Goal: Information Seeking & Learning: Compare options

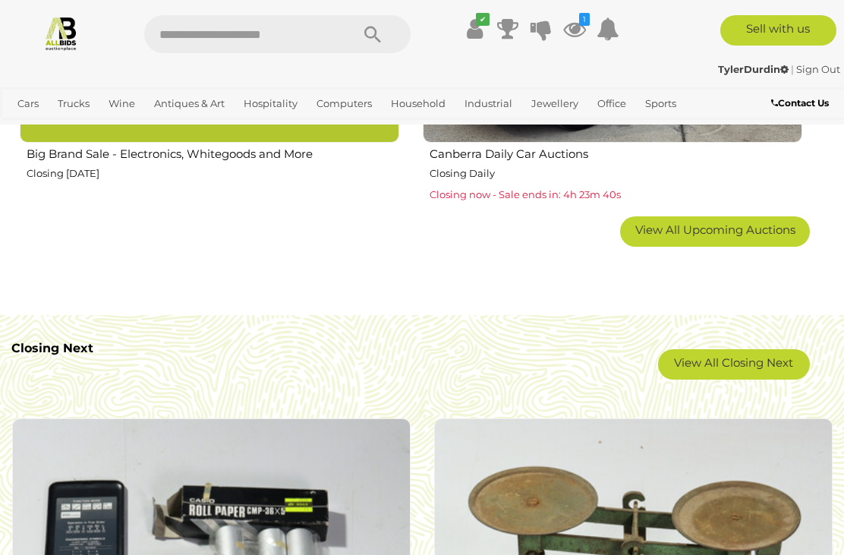
scroll to position [2586, 0]
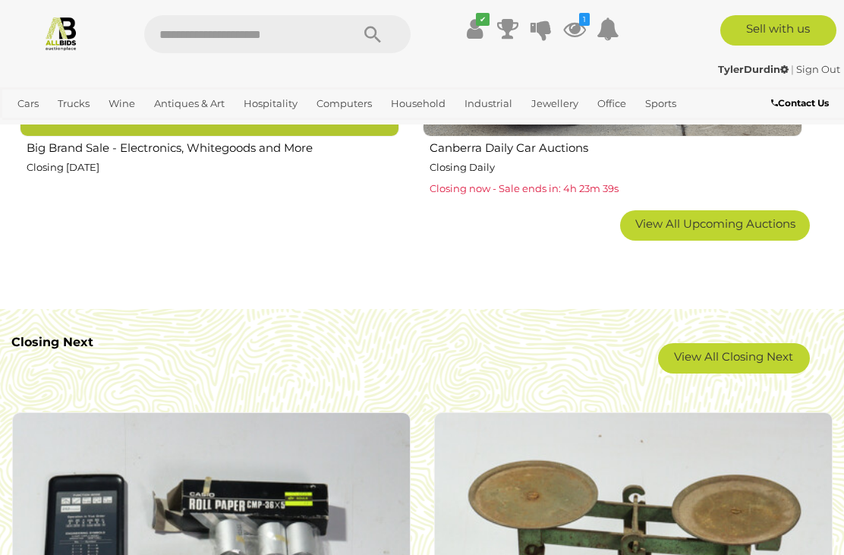
click at [701, 351] on link "View All Closing Next" at bounding box center [734, 358] width 152 height 30
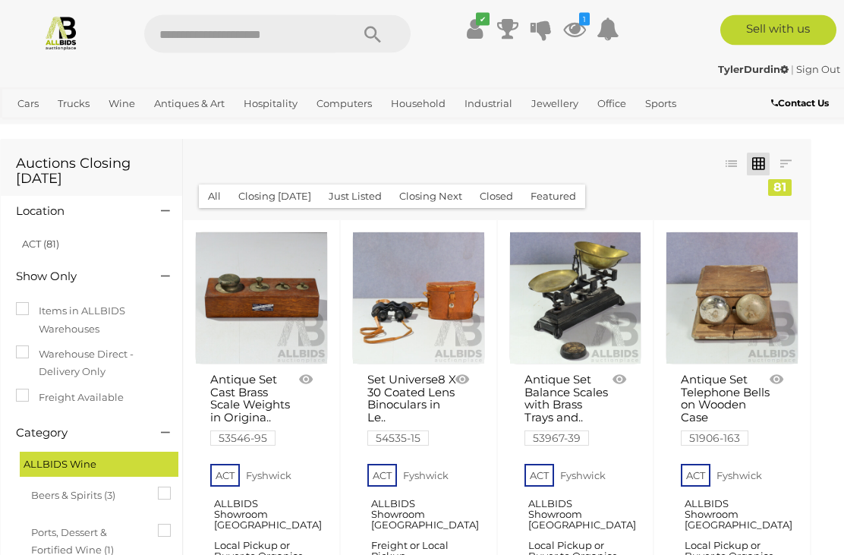
scroll to position [10, 11]
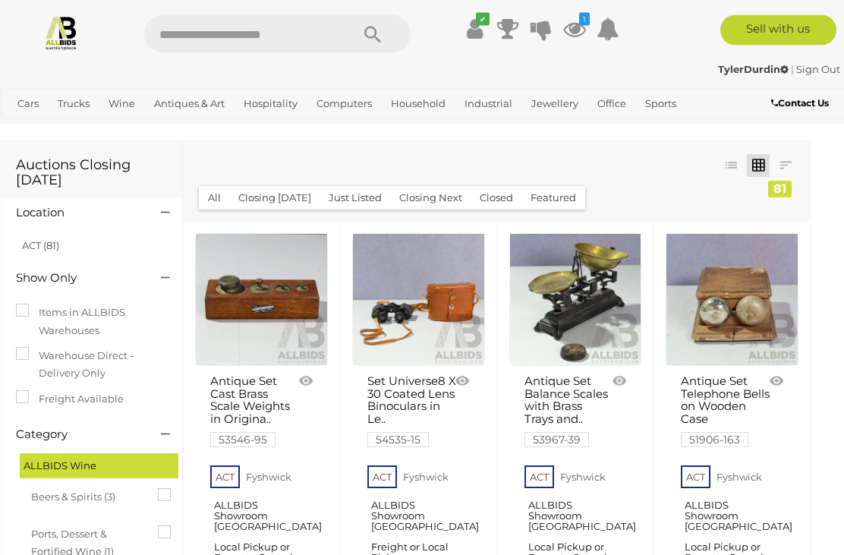
click at [577, 29] on icon at bounding box center [574, 28] width 23 height 27
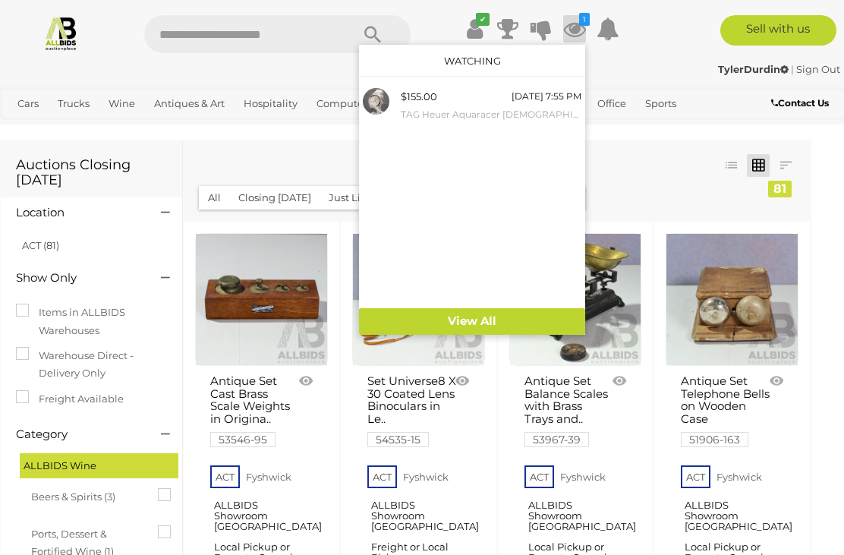
click at [510, 107] on small "TAG Heuer Aquaracer [DEMOGRAPHIC_DATA] Watch, WAY1411, 27mm, with (2) Spare Lin…" at bounding box center [491, 114] width 181 height 17
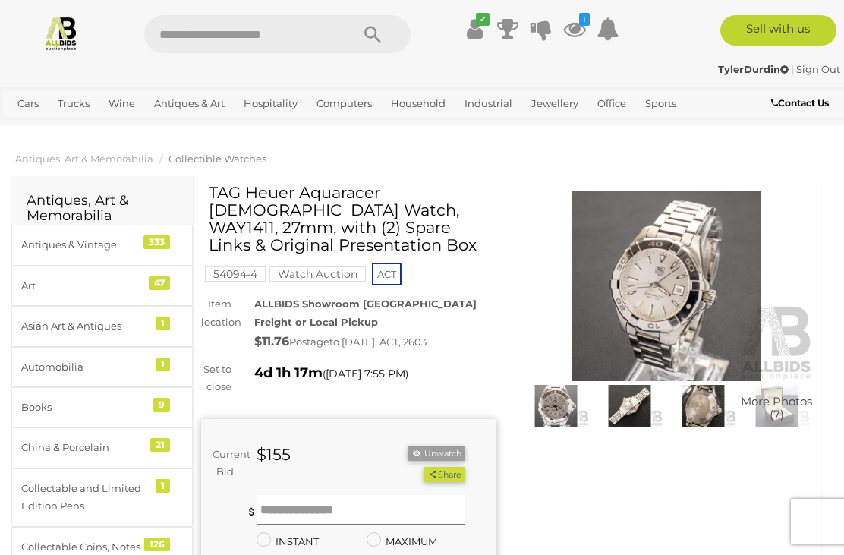
click at [709, 313] on img at bounding box center [666, 286] width 295 height 190
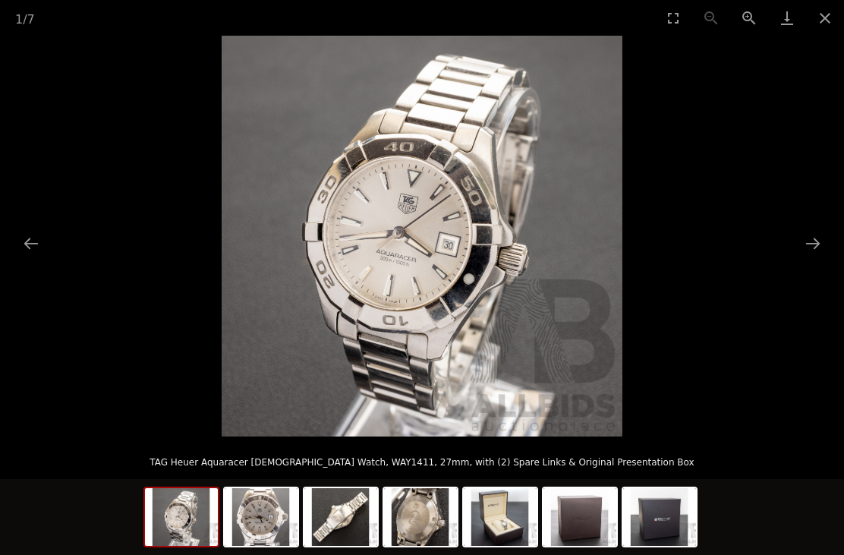
click at [812, 238] on button "Next slide" at bounding box center [813, 243] width 32 height 30
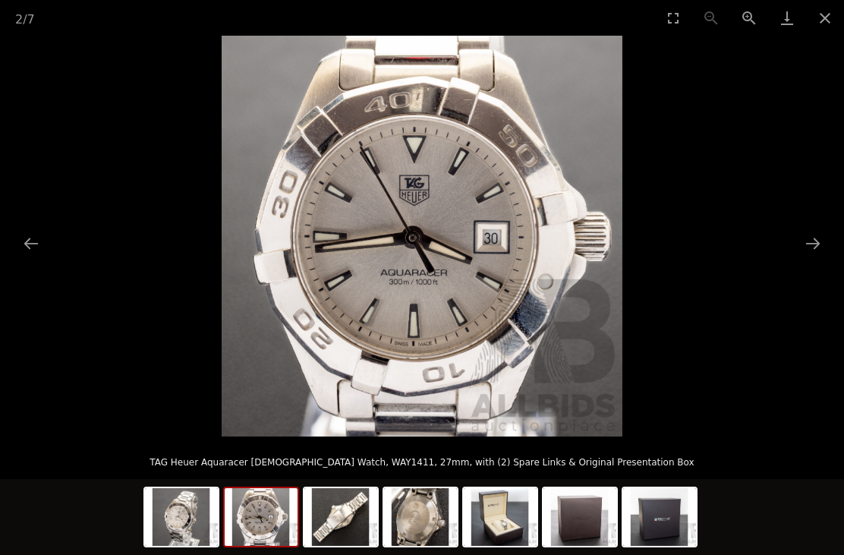
click at [811, 231] on button "Next slide" at bounding box center [813, 243] width 32 height 30
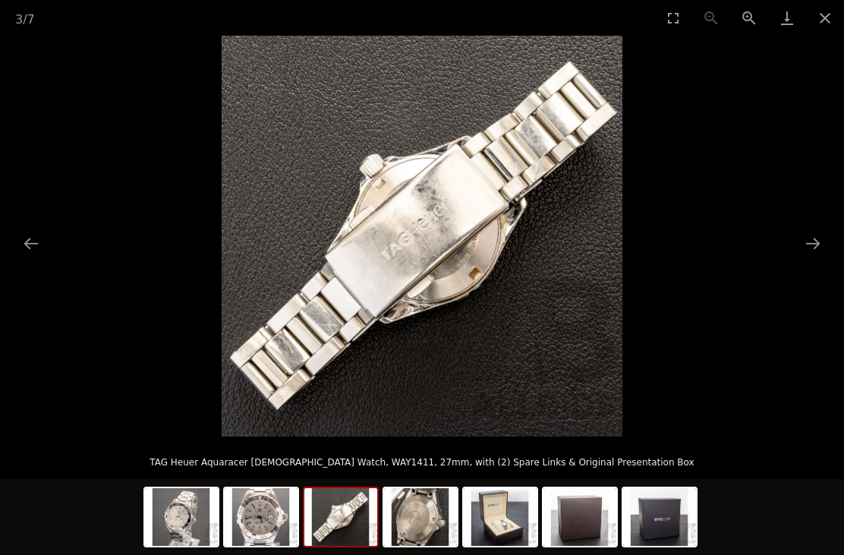
click at [804, 245] on button "Next slide" at bounding box center [813, 243] width 32 height 30
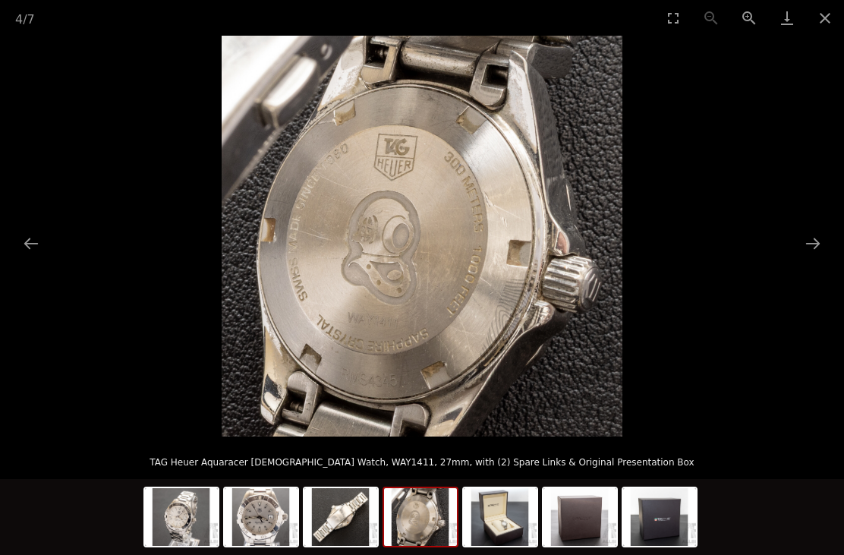
click at [809, 241] on button "Next slide" at bounding box center [813, 243] width 32 height 30
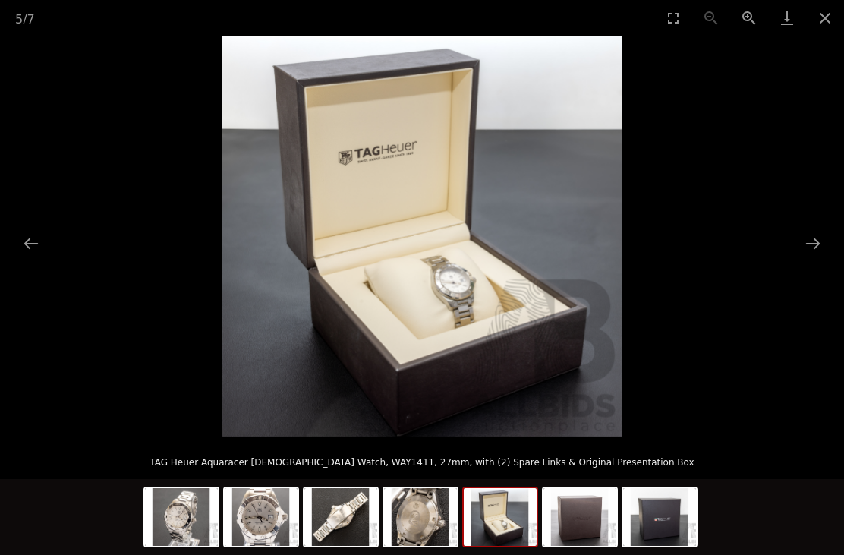
click at [830, 14] on button "Close gallery" at bounding box center [825, 18] width 38 height 36
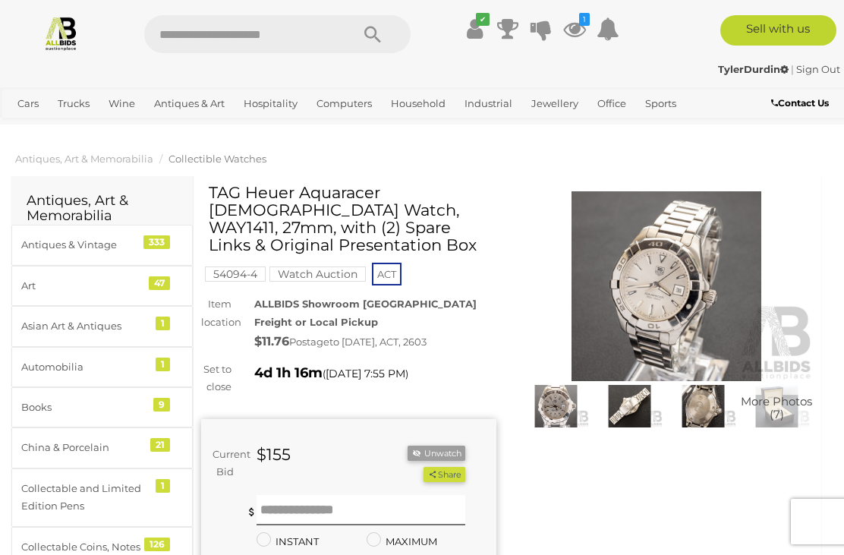
click at [0, 0] on link "Watches" at bounding box center [0, 0] width 0 height 0
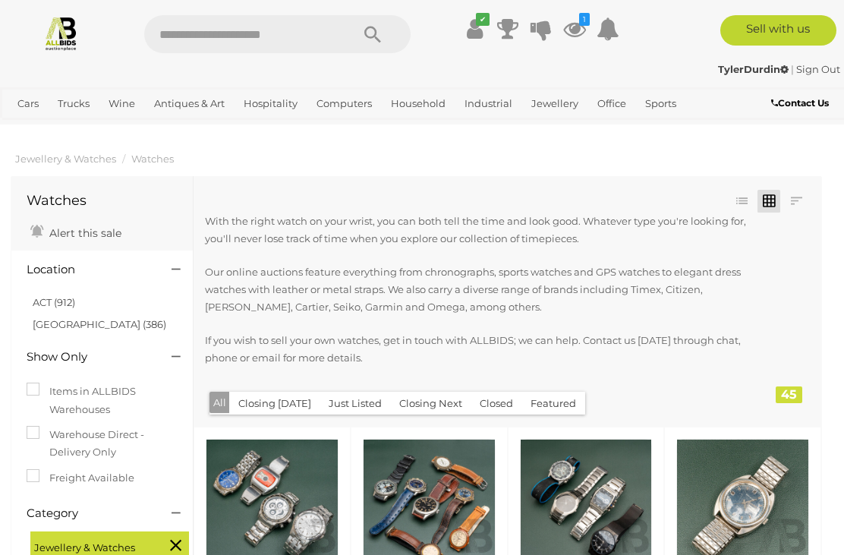
click at [0, 0] on link "Art" at bounding box center [0, 0] width 0 height 0
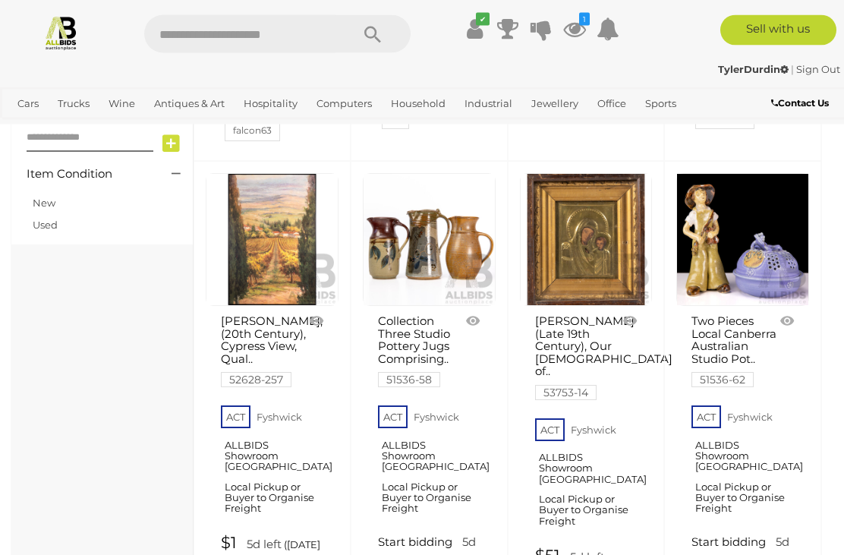
scroll to position [673, 0]
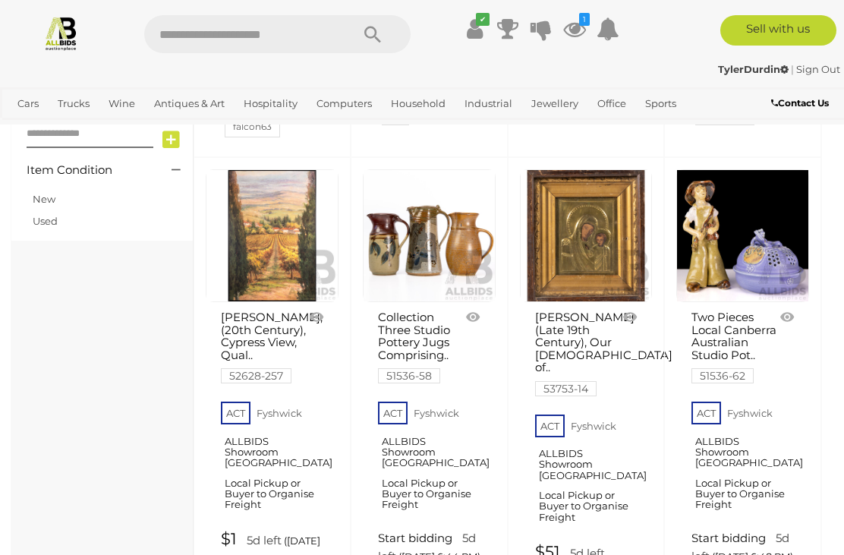
click at [264, 260] on link at bounding box center [272, 235] width 133 height 133
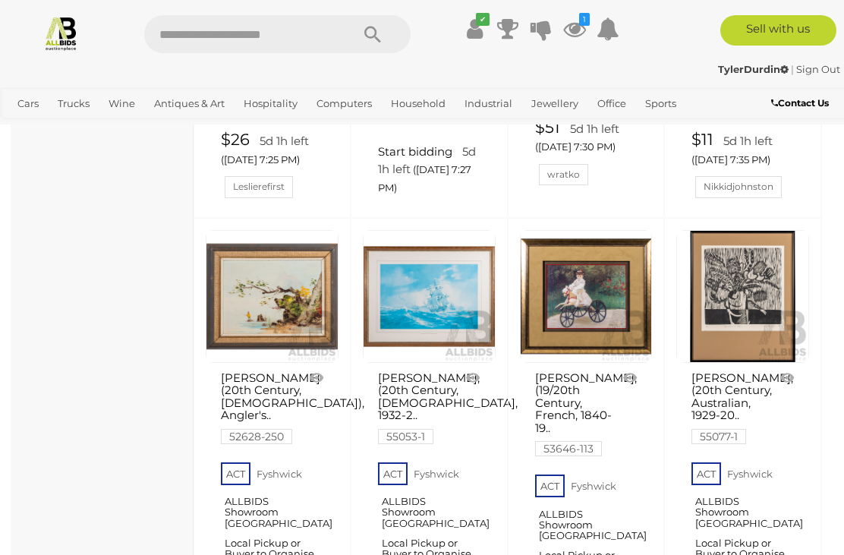
scroll to position [2598, 0]
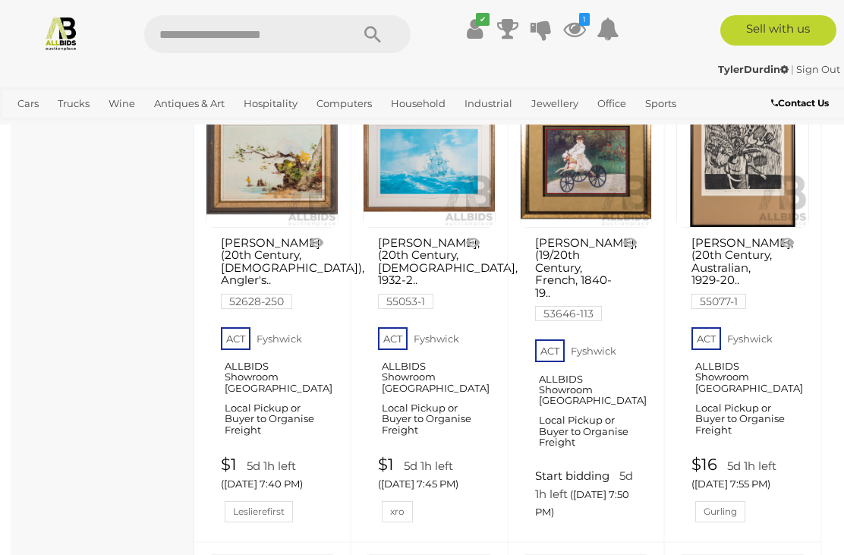
click at [427, 228] on link at bounding box center [429, 161] width 133 height 133
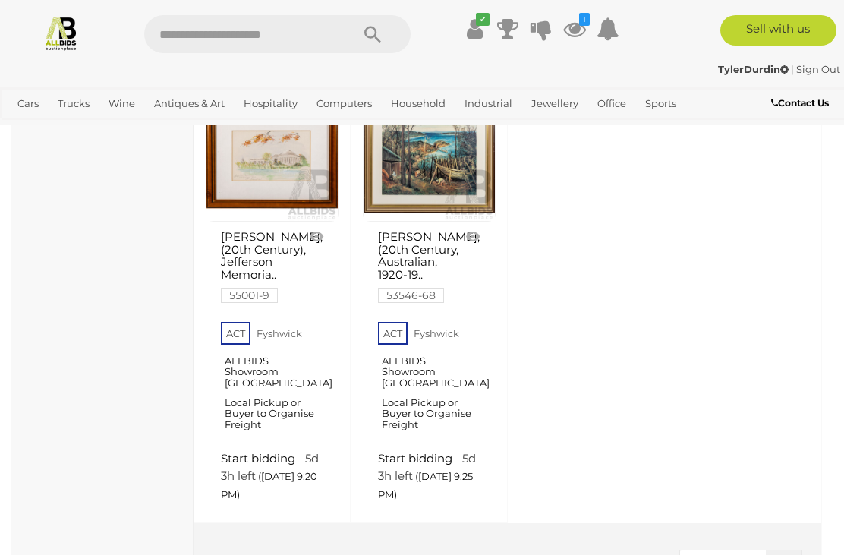
scroll to position [4936, 0]
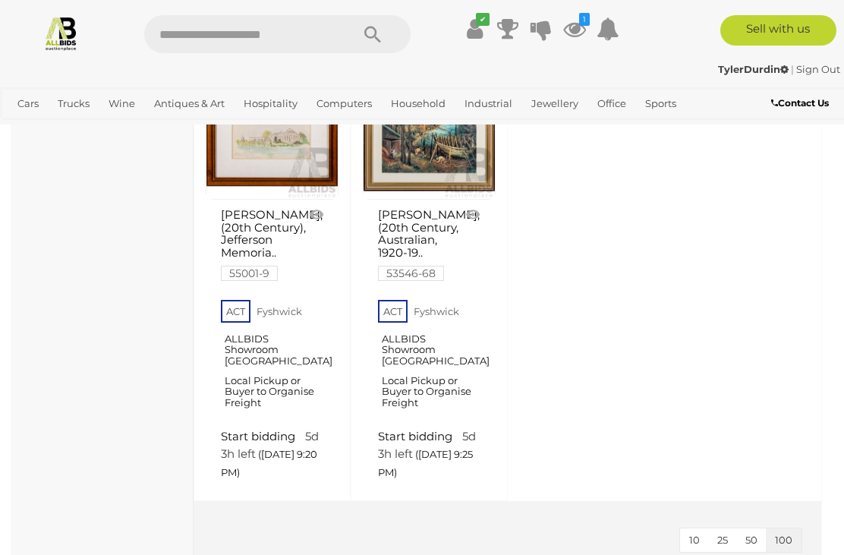
click at [445, 200] on link at bounding box center [429, 134] width 133 height 133
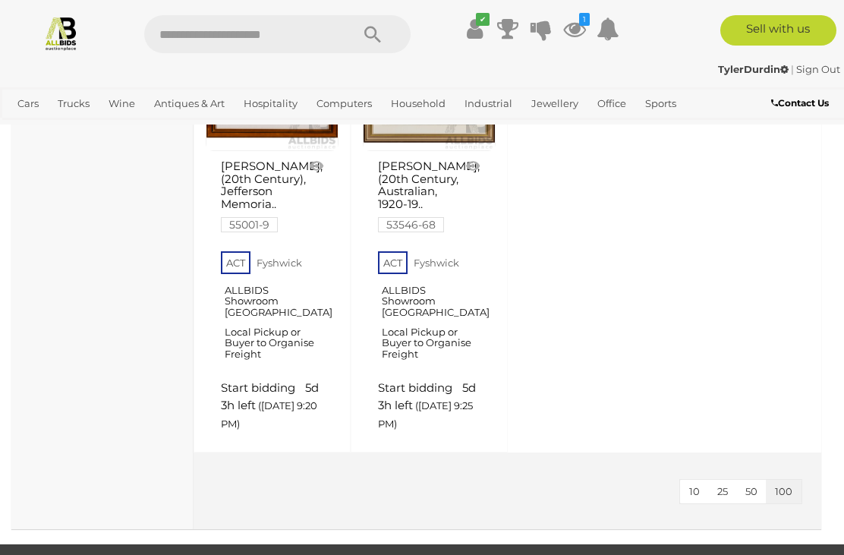
click at [246, 44] on input "text" at bounding box center [239, 34] width 191 height 38
type input "****"
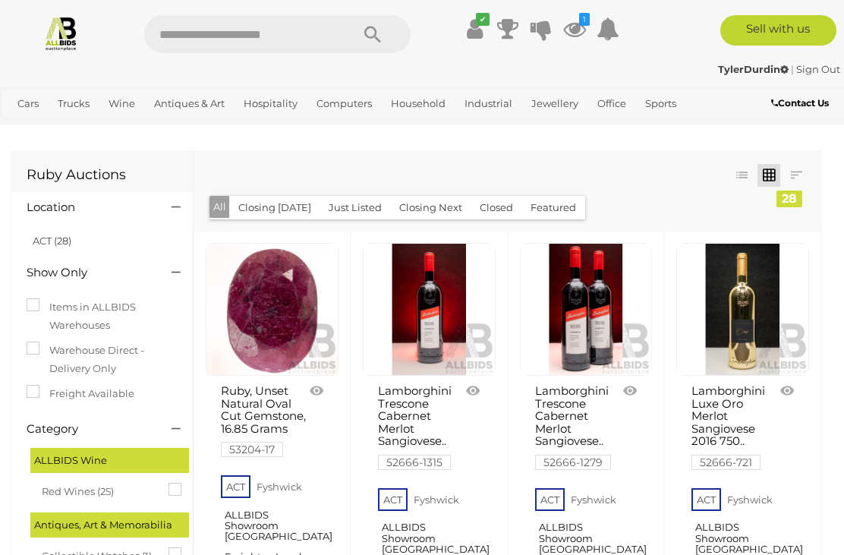
click at [0, 0] on link "View All Wine Auctions" at bounding box center [0, 0] width 0 height 0
